Goal: Task Accomplishment & Management: Manage account settings

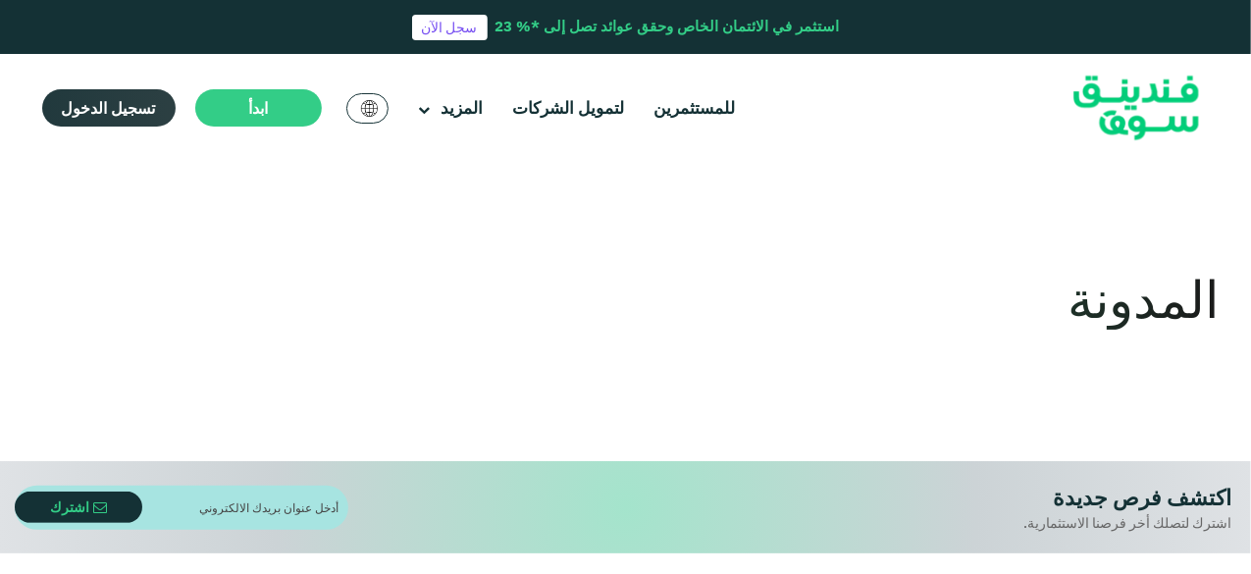
click at [104, 101] on span "تسجيل الدخول" at bounding box center [109, 108] width 94 height 20
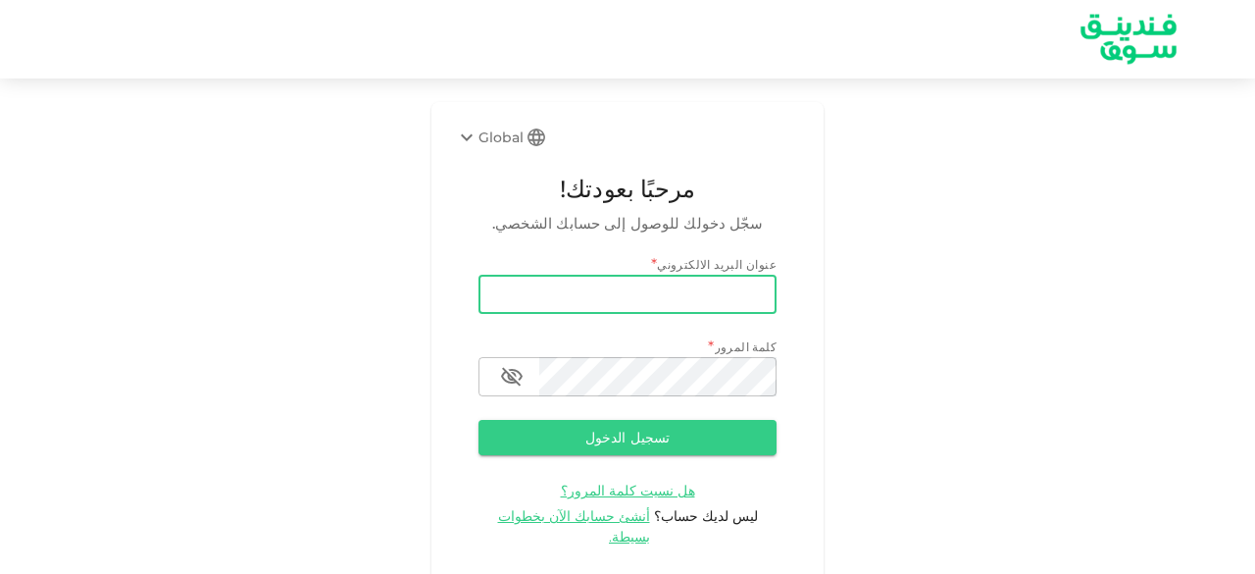
click at [547, 295] on input "email" at bounding box center [628, 294] width 298 height 39
type input "salemalkalbani2@gmail.com"
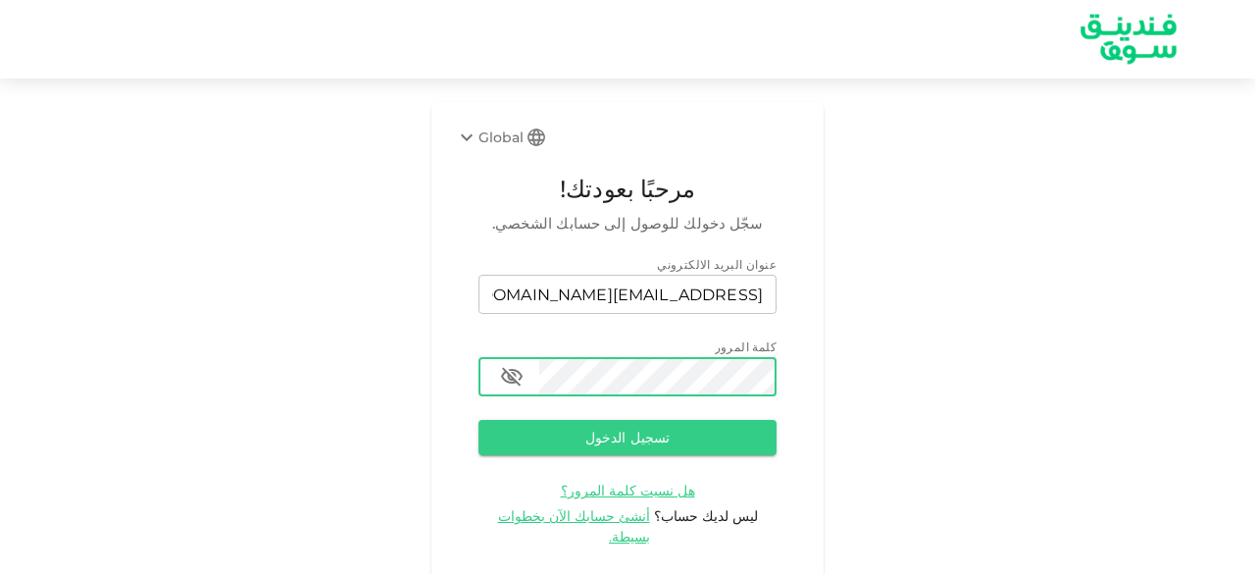
click at [479, 420] on button "تسجيل الدخول" at bounding box center [628, 437] width 298 height 35
